Goal: Transaction & Acquisition: Obtain resource

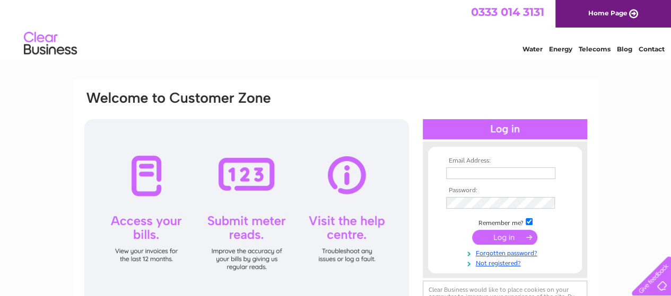
type input "jan.palmieri@dmhall.co.uk"
click at [492, 237] on input "submit" at bounding box center [504, 237] width 65 height 15
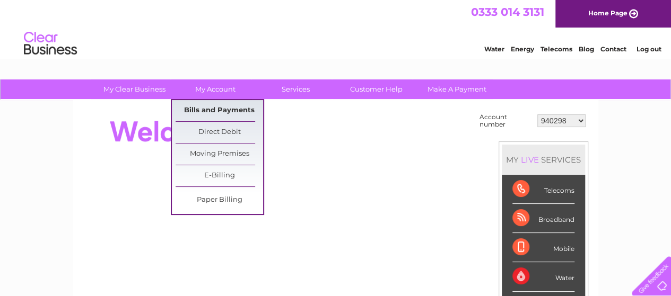
click at [208, 109] on link "Bills and Payments" at bounding box center [218, 110] width 87 height 21
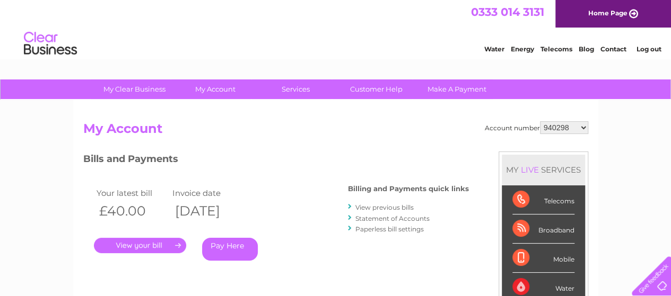
click at [392, 206] on link "View previous bills" at bounding box center [384, 208] width 58 height 8
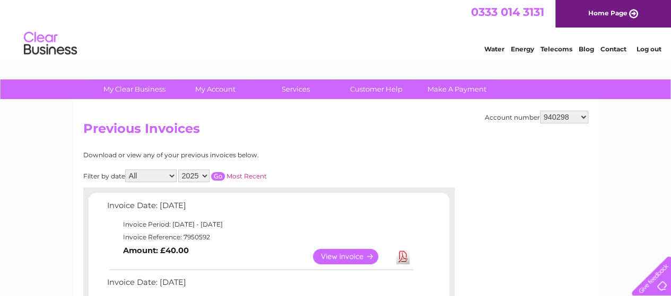
click at [582, 118] on select "940298 940299 940650 947393 947396 955958 956757 959857 960327 966667 969503 97…" at bounding box center [564, 117] width 48 height 13
select select "955958"
click at [540, 111] on select "940298 940299 940650 947393 947396 955958 956757 959857 960327 966667 969503 97…" at bounding box center [564, 117] width 48 height 13
click at [205, 174] on select "2023 2022 2021 2020" at bounding box center [193, 176] width 31 height 13
click at [179, 170] on select "2023 2022 2021 2020" at bounding box center [193, 176] width 31 height 13
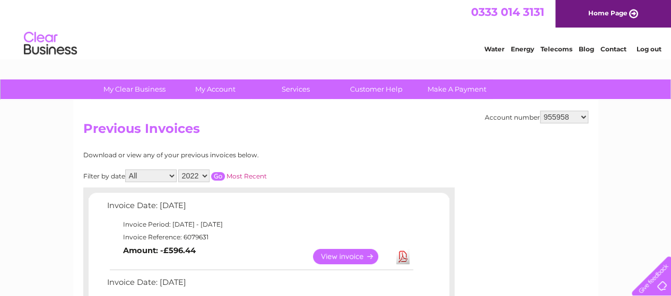
click at [216, 175] on input "button" at bounding box center [218, 176] width 14 height 8
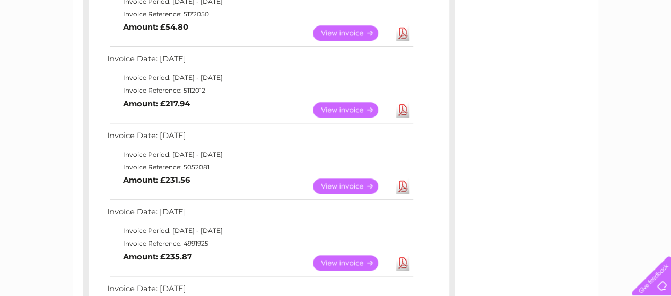
scroll to position [530, 0]
click at [403, 184] on link "Download" at bounding box center [402, 185] width 13 height 15
click at [402, 108] on link "Download" at bounding box center [402, 109] width 13 height 15
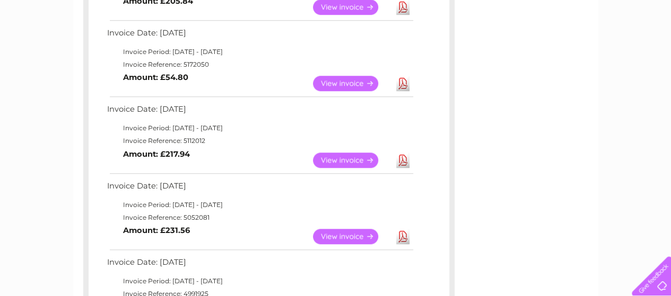
scroll to position [371, 0]
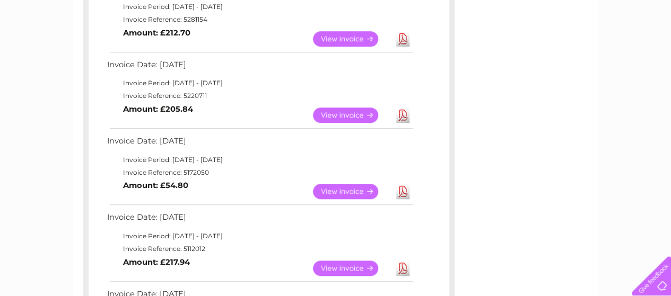
click at [401, 190] on link "Download" at bounding box center [402, 191] width 13 height 15
click at [402, 115] on link "Download" at bounding box center [402, 115] width 13 height 15
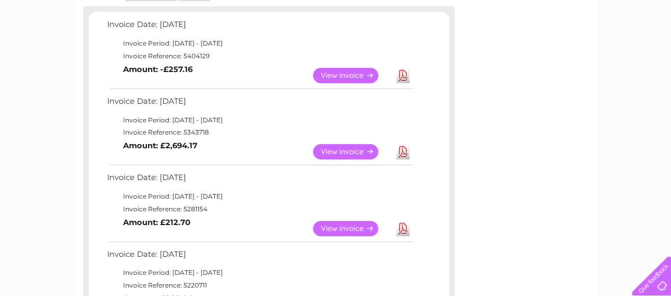
scroll to position [159, 0]
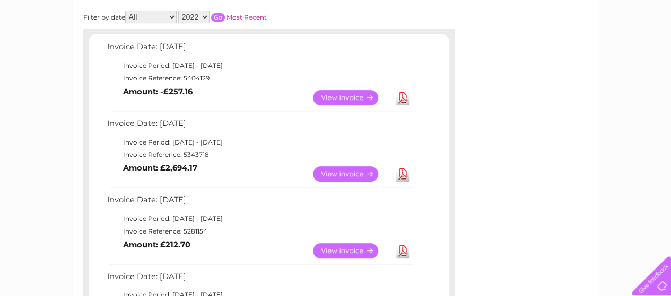
click at [402, 249] on link "Download" at bounding box center [402, 250] width 13 height 15
click at [404, 175] on link "Download" at bounding box center [402, 173] width 13 height 15
click at [401, 100] on link "Download" at bounding box center [402, 97] width 13 height 15
click at [205, 16] on select "2023 2022 2021 2020" at bounding box center [193, 17] width 31 height 13
select select "2023"
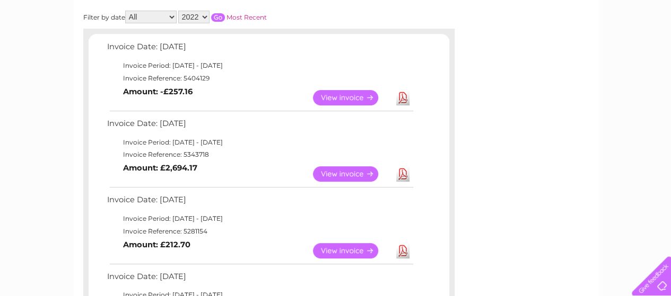
click at [179, 11] on select "2023 2022 2021 2020" at bounding box center [193, 17] width 31 height 13
click at [216, 16] on input "button" at bounding box center [218, 17] width 14 height 8
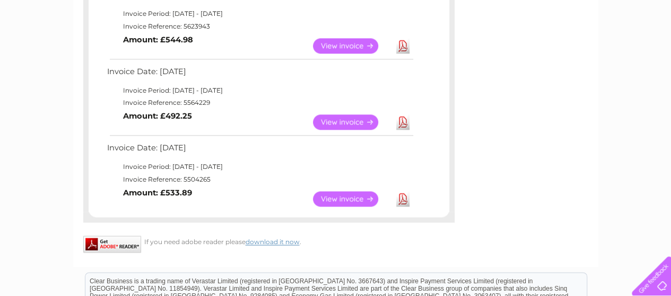
scroll to position [694, 0]
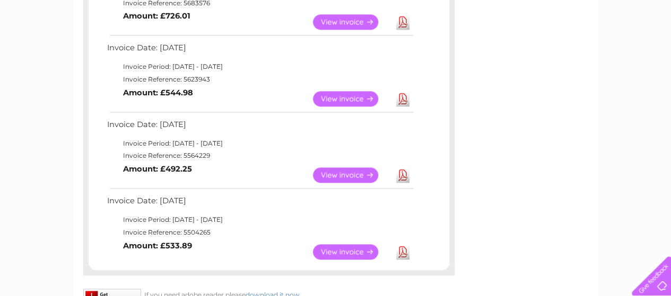
click at [404, 248] on link "Download" at bounding box center [402, 251] width 13 height 15
click at [402, 174] on link "Download" at bounding box center [402, 175] width 13 height 15
click at [403, 97] on link "Download" at bounding box center [402, 98] width 13 height 15
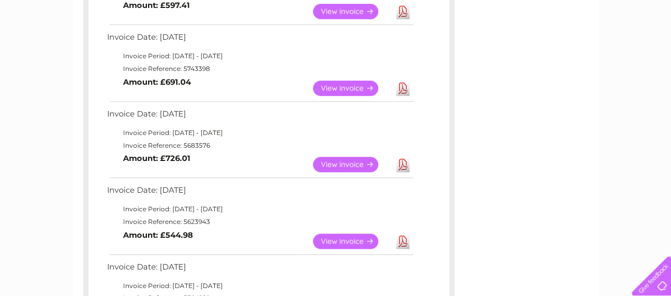
scroll to position [535, 0]
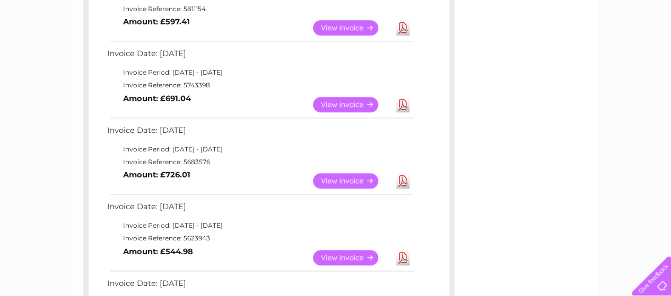
click at [404, 104] on link "Download" at bounding box center [402, 104] width 13 height 15
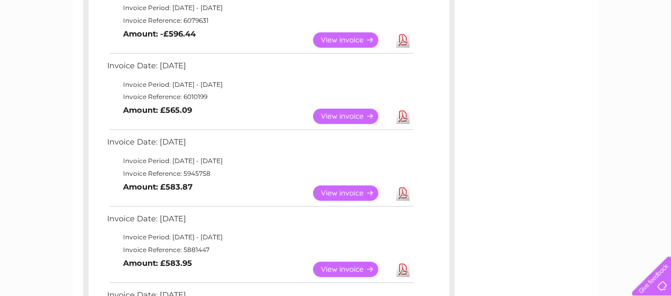
scroll to position [58, 0]
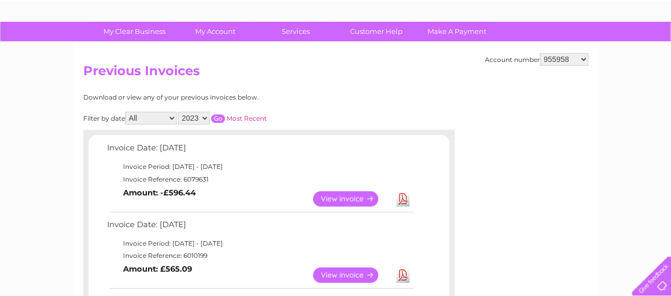
click at [400, 196] on link "Download" at bounding box center [402, 198] width 13 height 15
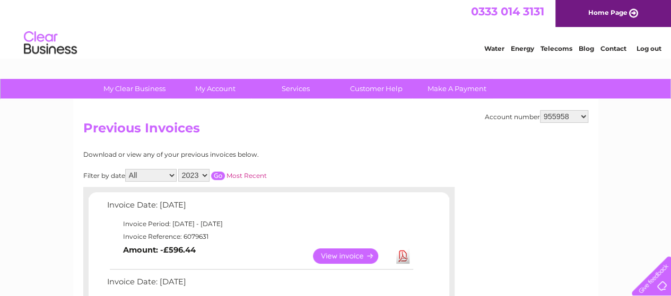
scroll to position [0, 0]
click at [640, 48] on link "Log out" at bounding box center [648, 49] width 25 height 8
